Goal: Check status: Check status

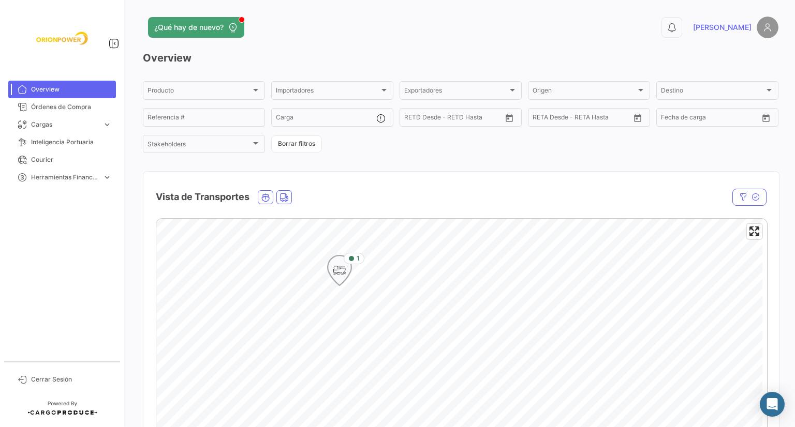
click at [352, 264] on div "1" at bounding box center [354, 258] width 21 height 11
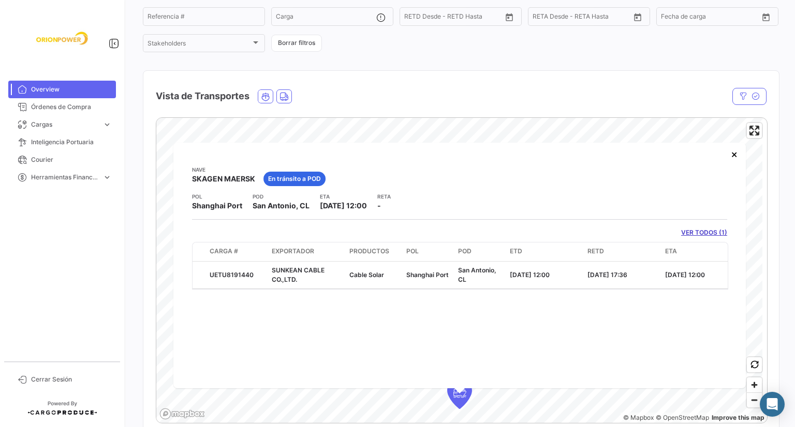
scroll to position [103, 0]
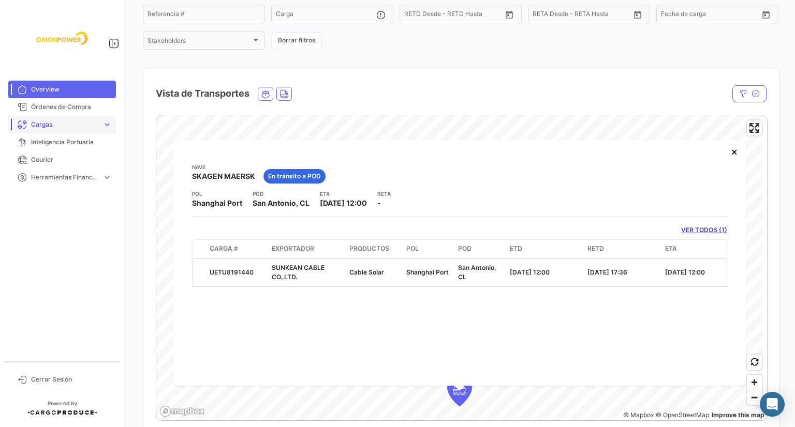
click at [64, 120] on span "Cargas" at bounding box center [64, 124] width 67 height 9
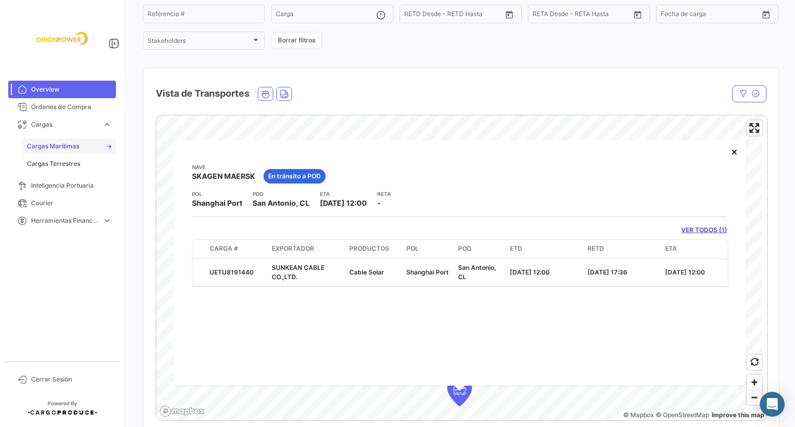
click at [78, 150] on span "Cargas Marítimas" at bounding box center [53, 146] width 52 height 9
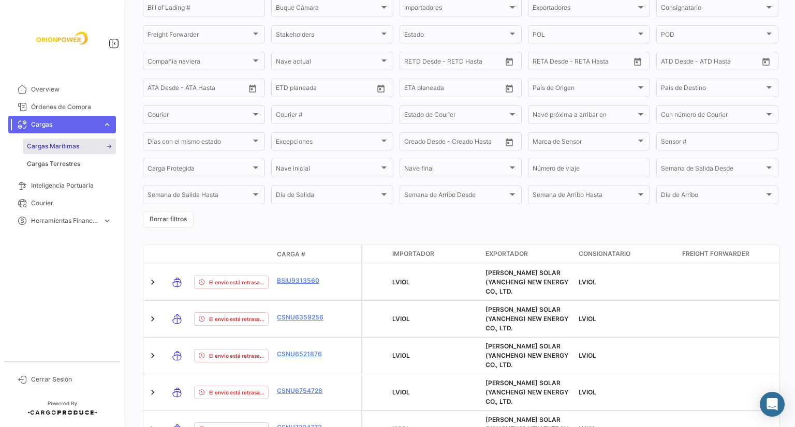
scroll to position [65, 0]
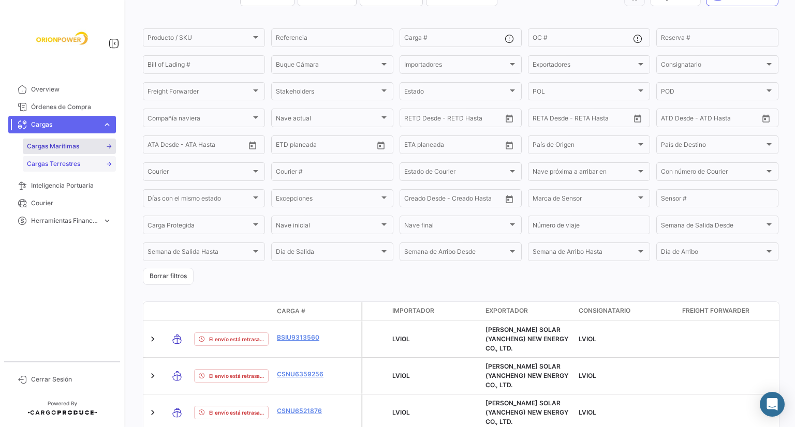
click at [52, 165] on span "Cargas Terrestres" at bounding box center [53, 163] width 53 height 9
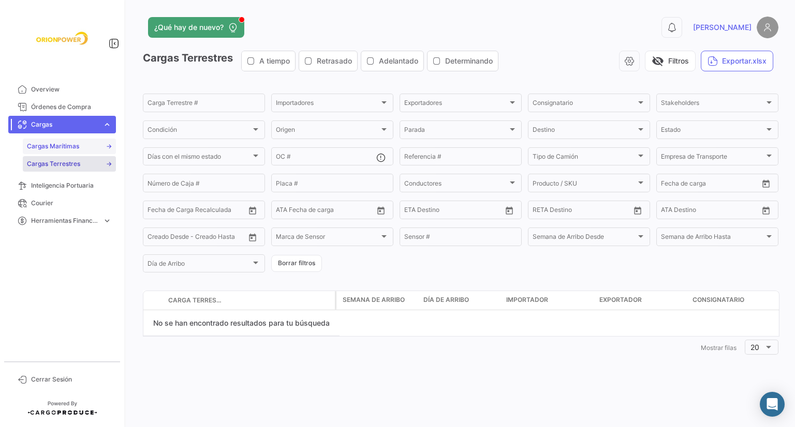
click at [64, 147] on span "Cargas Marítimas" at bounding box center [53, 146] width 52 height 9
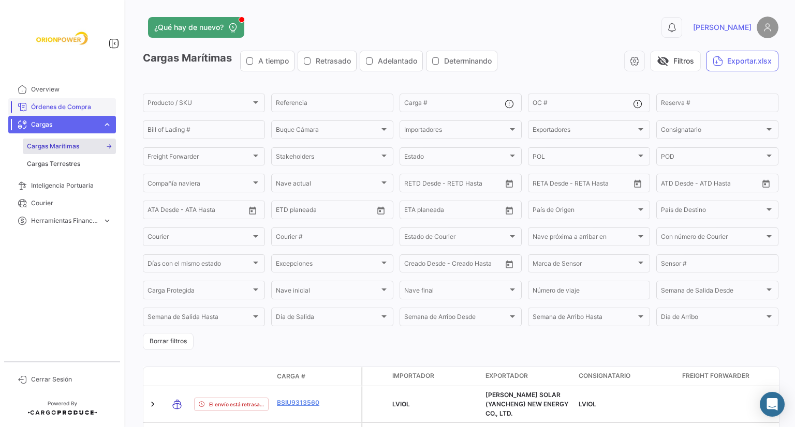
click at [63, 108] on span "Órdenes de Compra" at bounding box center [71, 106] width 81 height 9
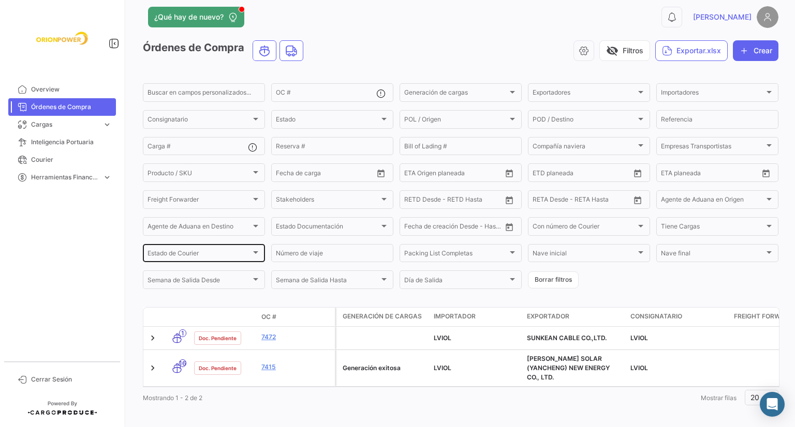
scroll to position [16, 0]
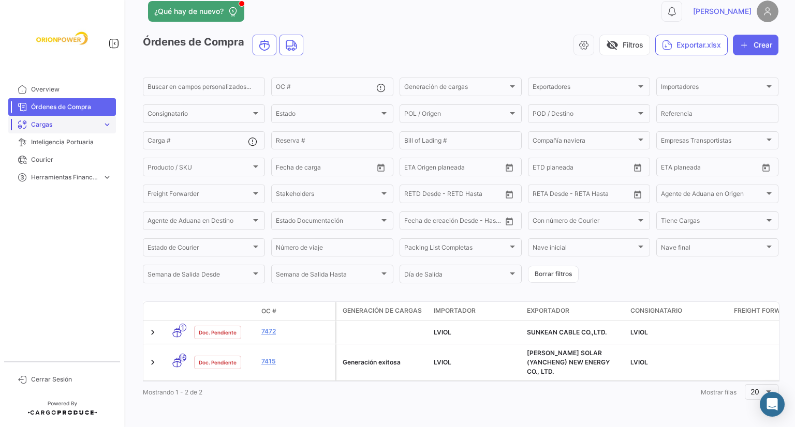
click at [52, 121] on span "Cargas" at bounding box center [64, 124] width 67 height 9
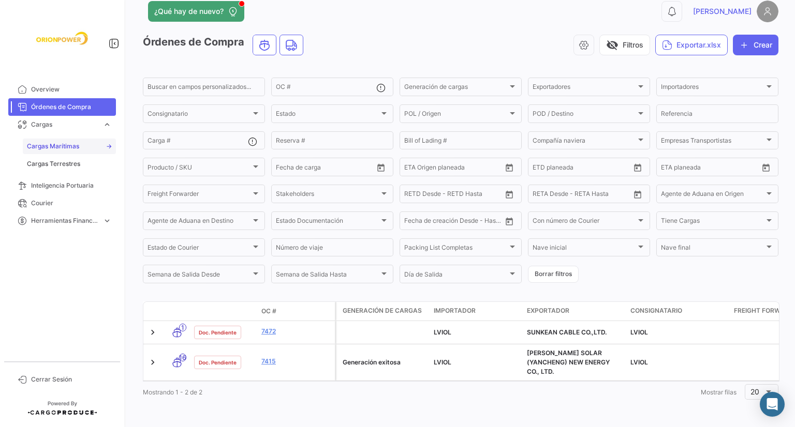
click at [64, 144] on span "Cargas Marítimas" at bounding box center [53, 146] width 52 height 9
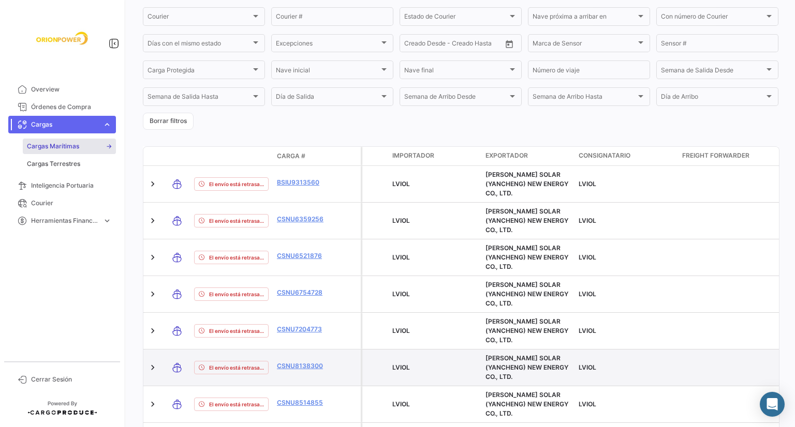
scroll to position [13, 0]
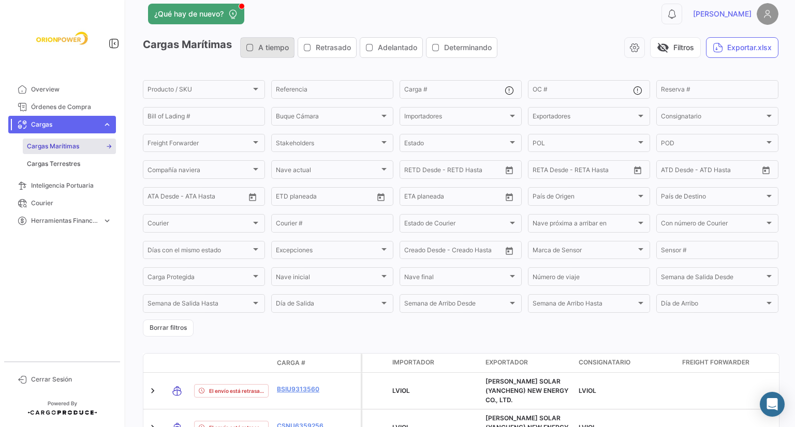
click at [267, 48] on span "A tiempo" at bounding box center [273, 47] width 31 height 10
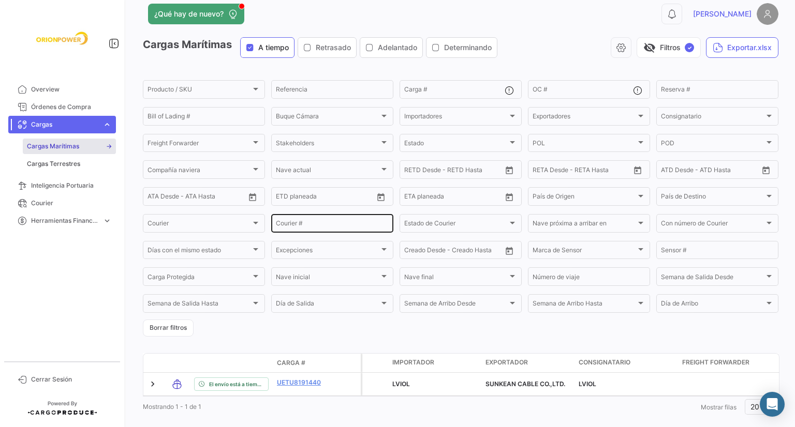
scroll to position [42, 0]
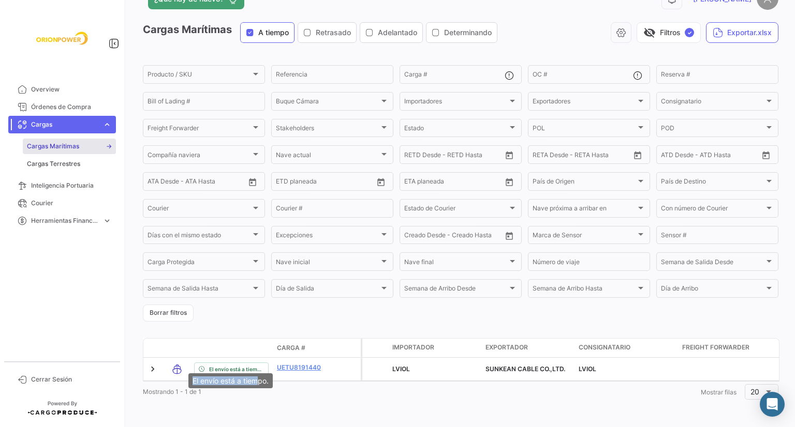
drag, startPoint x: 182, startPoint y: 378, endPoint x: 260, endPoint y: 372, distance: 77.9
click at [260, 372] on mat-tooltip-component "El envío está a tiempo." at bounding box center [230, 380] width 99 height 29
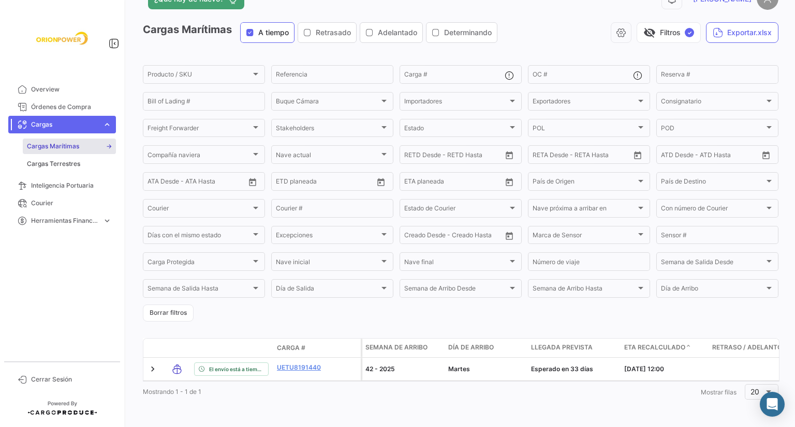
scroll to position [0, 681]
